Goal: Information Seeking & Learning: Learn about a topic

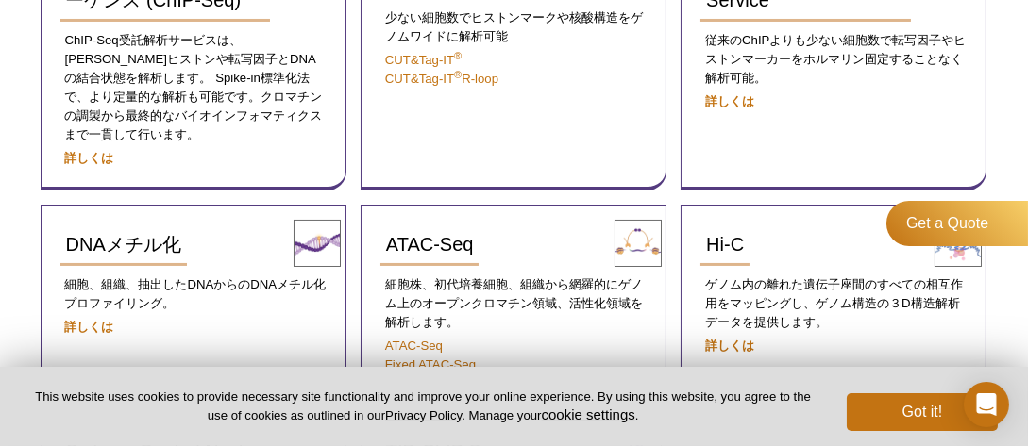
scroll to position [466, 0]
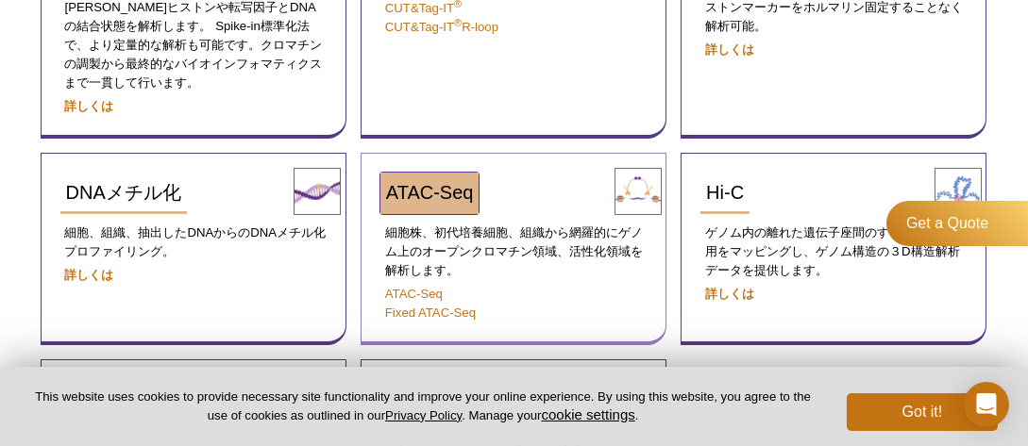
click at [430, 182] on span "ATAC-Seq" at bounding box center [430, 192] width 88 height 21
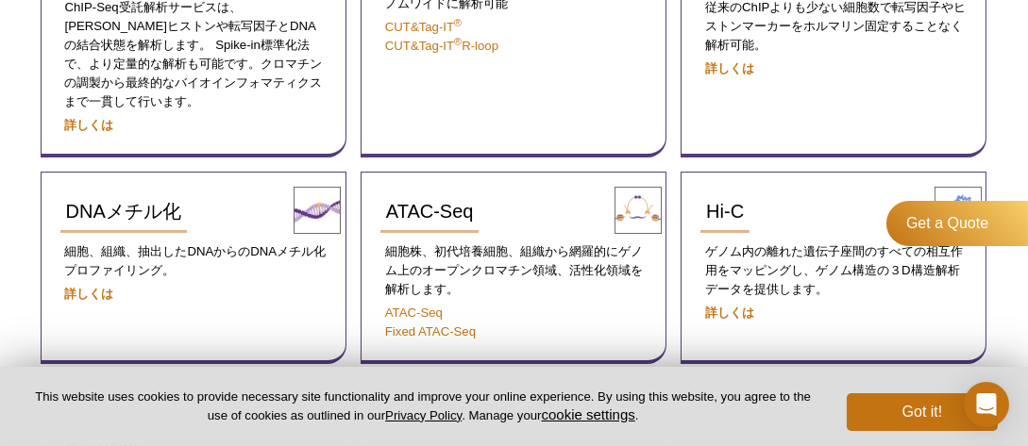
scroll to position [438, 0]
